Goal: Information Seeking & Learning: Learn about a topic

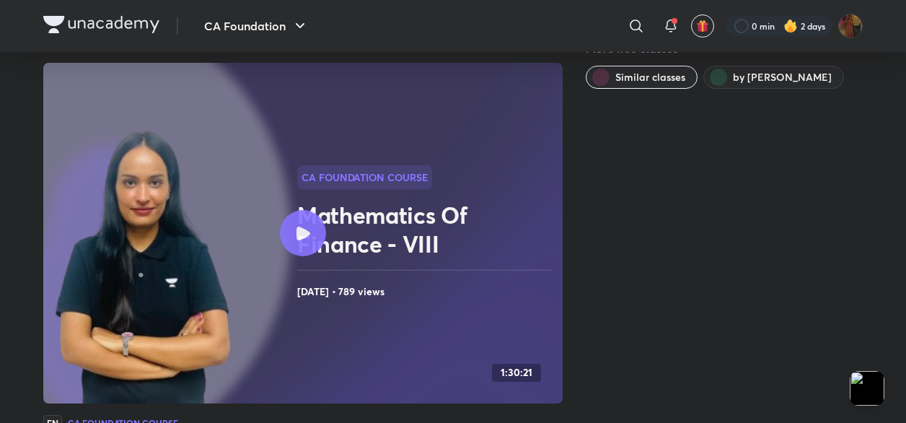
scroll to position [43, 0]
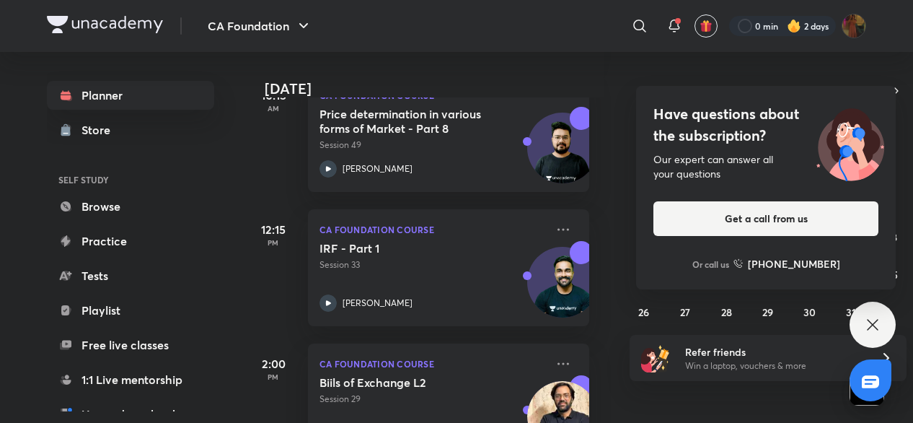
scroll to position [240, 10]
click at [867, 321] on icon at bounding box center [872, 324] width 17 height 17
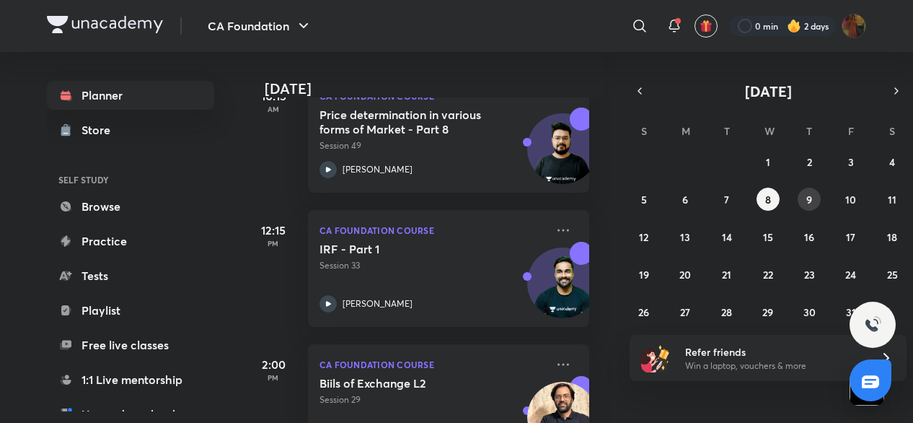
click at [809, 196] on abbr "9" at bounding box center [809, 200] width 6 height 14
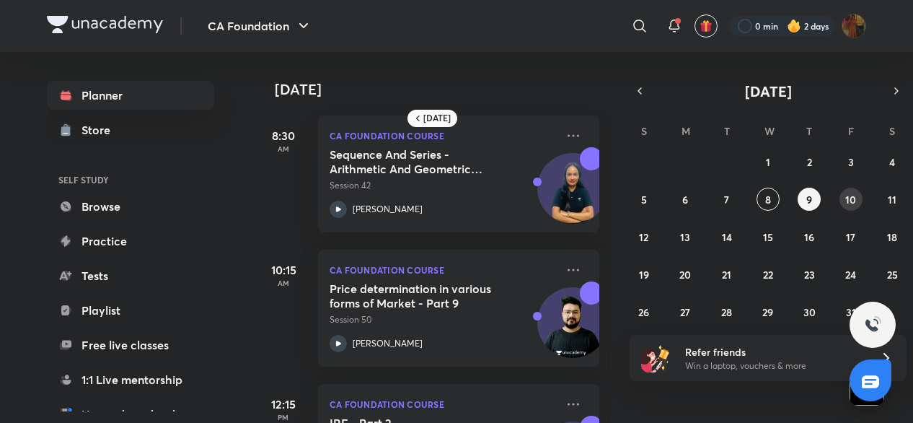
click at [856, 194] on abbr "10" at bounding box center [850, 200] width 11 height 14
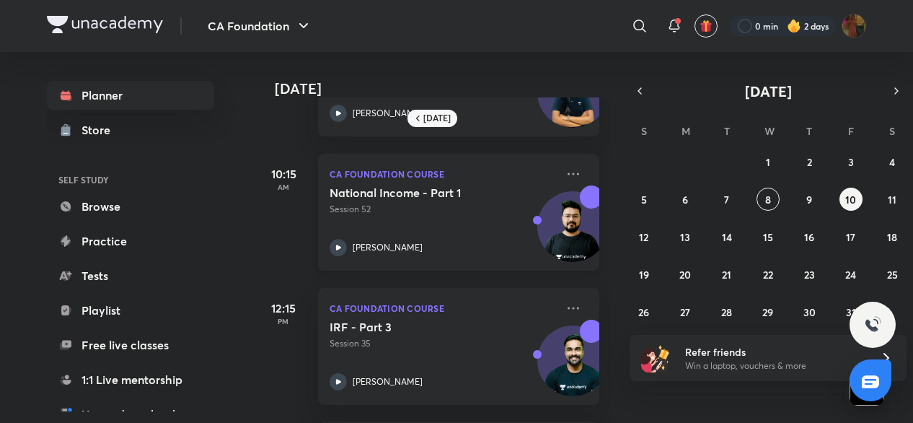
scroll to position [234, 0]
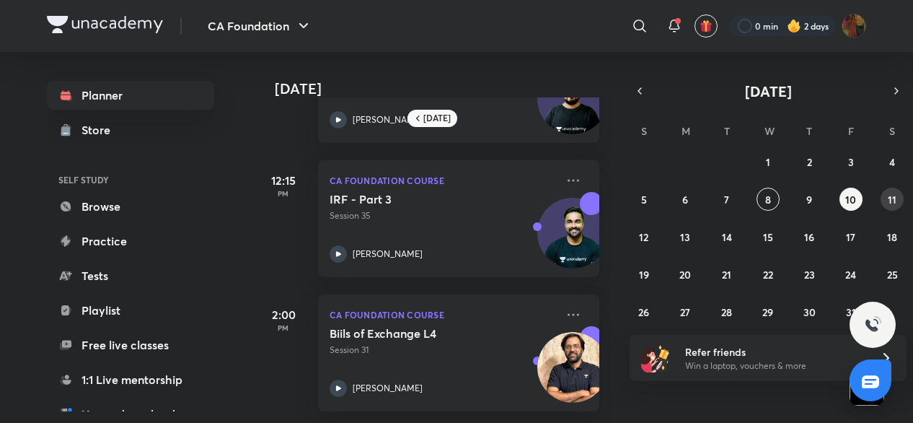
click at [884, 204] on button "11" at bounding box center [892, 199] width 23 height 23
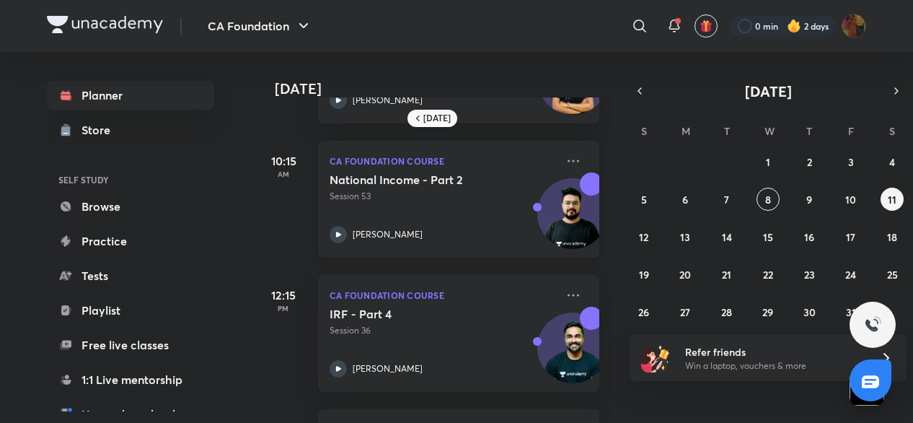
scroll to position [369, 0]
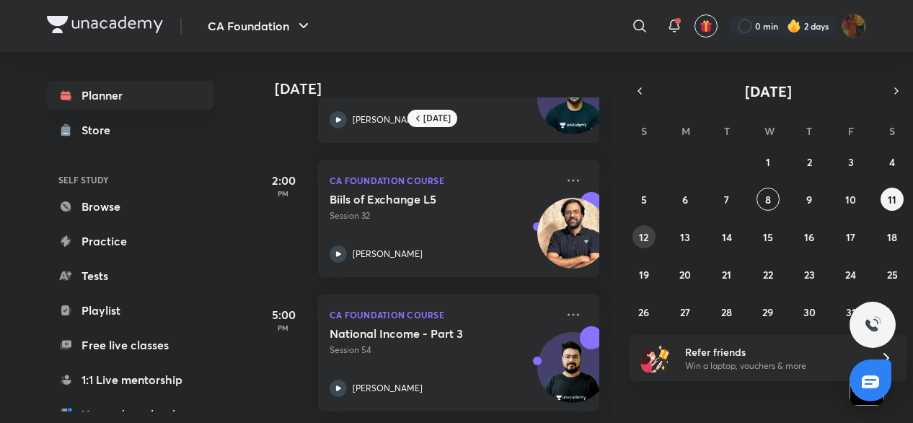
click at [652, 234] on button "12" at bounding box center [644, 236] width 23 height 23
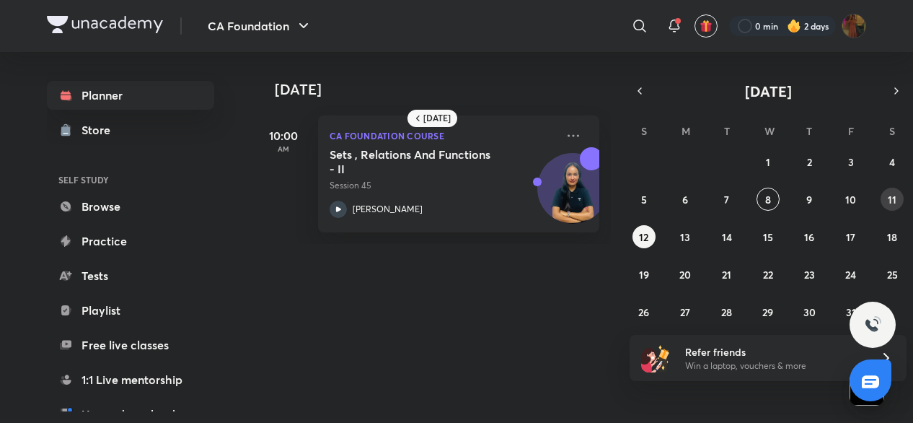
click at [890, 194] on abbr "11" at bounding box center [892, 200] width 9 height 14
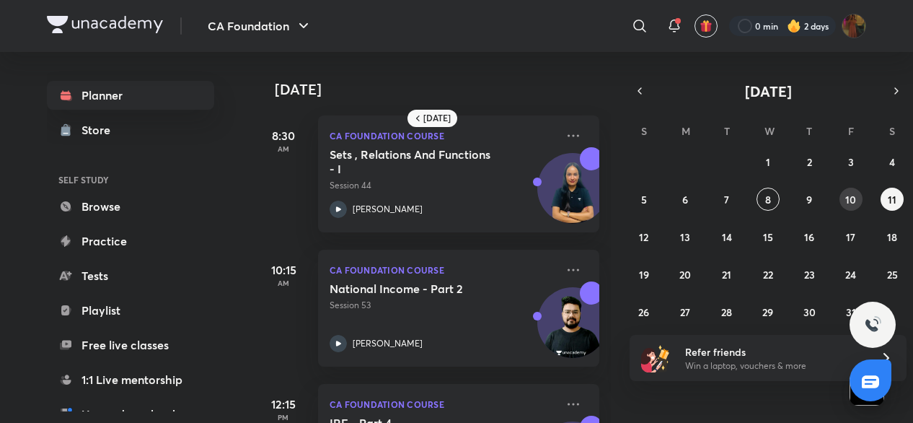
click at [845, 204] on abbr "10" at bounding box center [850, 200] width 11 height 14
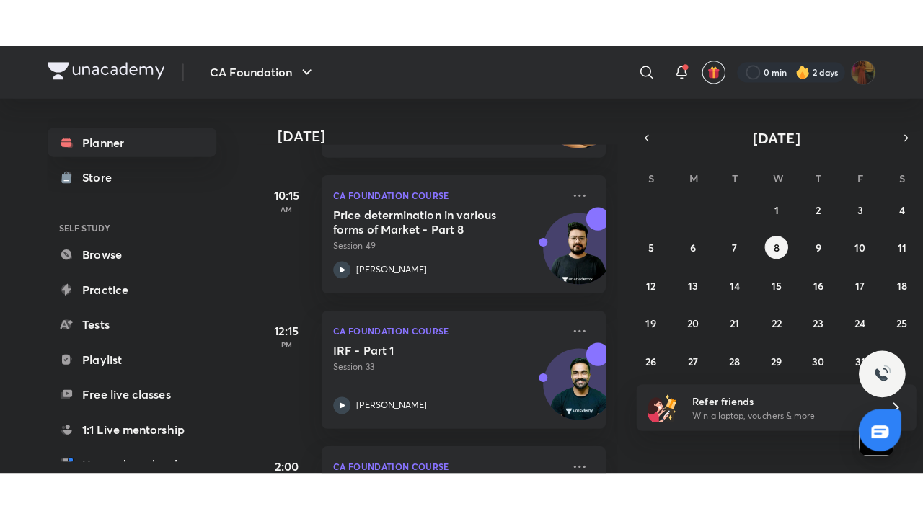
scroll to position [185, 0]
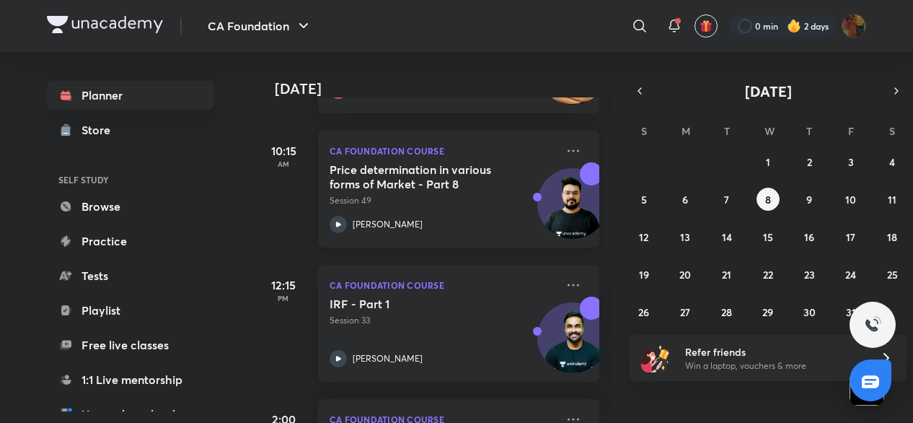
click at [337, 220] on icon at bounding box center [338, 224] width 17 height 17
